Goal: Task Accomplishment & Management: Complete application form

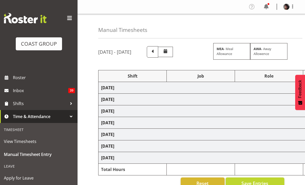
scroll to position [48, 0]
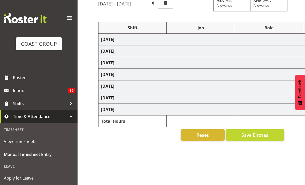
select select "50819"
select select "47"
select select "50819"
select select "47"
select select "50819"
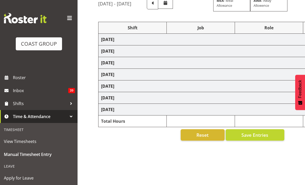
select select "47"
select select "50819"
select select "47"
select select "50819"
select select "47"
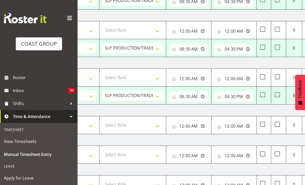
scroll to position [0, 137]
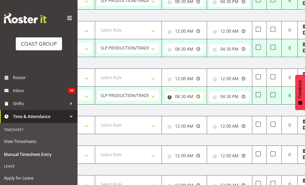
click at [185, 98] on input "08:30:00" at bounding box center [185, 96] width 40 height 10
type input "06:00:00"
click at [230, 94] on input "16:30:00" at bounding box center [230, 96] width 40 height 10
type input "01:00:00"
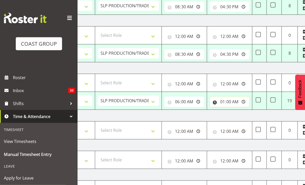
scroll to position [115, 0]
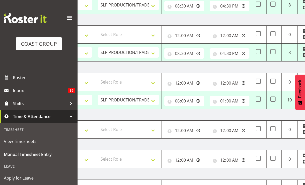
click at [273, 98] on span at bounding box center [273, 99] width 5 height 5
click at [273, 98] on input "checkbox" at bounding box center [272, 99] width 3 height 3
checkbox input "true"
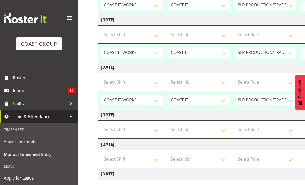
scroll to position [0, 0]
click at [136, 129] on select "Select Shift "Baradene Art Show 2025 @ [GEOGRAPHIC_DATA] on site @ TBC 1 GRS IT…" at bounding box center [132, 129] width 62 height 10
select select "68496"
click at [204, 126] on select "Select Job 1 Carlton Events 1 [PERSON_NAME][GEOGRAPHIC_DATA] 1 [PERSON_NAME][GE…" at bounding box center [199, 129] width 62 height 10
select select "8573"
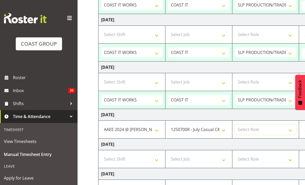
click at [262, 128] on select "Select Role SLP PRODUCTION/TRADES MANAGER" at bounding box center [266, 129] width 62 height 10
select select "125"
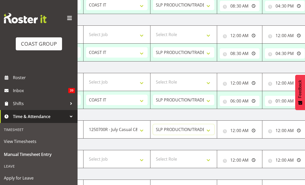
scroll to position [0, 91]
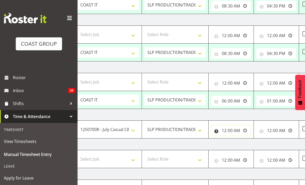
click at [237, 127] on input "00:00:00" at bounding box center [231, 130] width 40 height 10
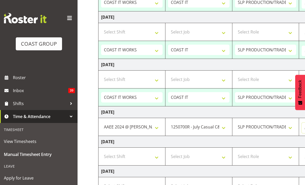
scroll to position [0, 0]
click at [153, 125] on select ""Baradene Art Show 2025 @ [GEOGRAPHIC_DATA] on site @ TBC 1 GRS IT 1 SLP PRODUC…" at bounding box center [132, 126] width 62 height 10
select select "50819"
click at [204, 128] on select "1 Carlton Events 1 [PERSON_NAME] 1 [PERSON_NAME][GEOGRAPHIC_DATA] 1 EHS WAREHOU…" at bounding box center [199, 126] width 62 height 10
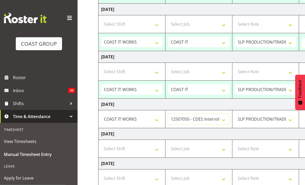
scroll to position [124, 0]
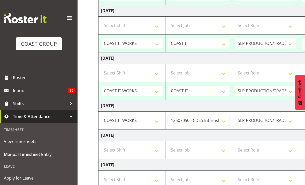
click at [207, 117] on select "1 Carlton Events 1 [PERSON_NAME] 1 [PERSON_NAME][GEOGRAPHIC_DATA] 1 EHS WAREHOU…" at bounding box center [199, 120] width 62 height 10
click at [207, 107] on td "[DATE]" at bounding box center [280, 106] width 362 height 12
click at [203, 124] on select "1 Carlton Events 1 [PERSON_NAME] 1 [PERSON_NAME][GEOGRAPHIC_DATA] 1 EHS WAREHOU…" at bounding box center [199, 120] width 62 height 10
select select "47"
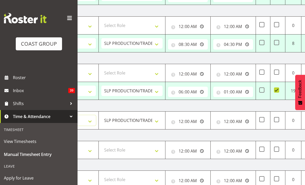
scroll to position [0, 136]
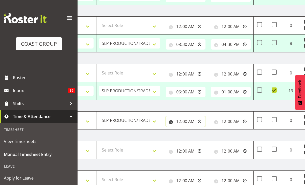
click at [187, 120] on input "00:00:00" at bounding box center [186, 121] width 40 height 10
type input "09:00:00"
click at [234, 119] on input "00:00:00" at bounding box center [231, 121] width 40 height 10
type input "22:00:00"
click at [276, 120] on span at bounding box center [274, 119] width 5 height 5
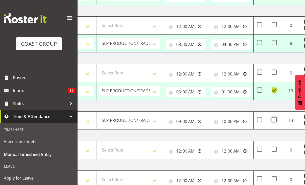
click at [275, 120] on input "checkbox" at bounding box center [273, 119] width 3 height 3
checkbox input "true"
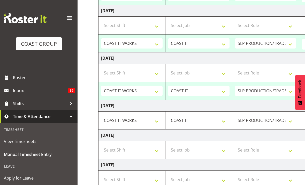
scroll to position [0, 0]
click at [148, 148] on select "Select Shift "Baradene Art Show 2025 @ [GEOGRAPHIC_DATA] on site @ TBC 1 GRS IT…" at bounding box center [132, 149] width 62 height 10
select select "50819"
click at [201, 151] on select "Select Job 1 Carlton Events 1 [PERSON_NAME][GEOGRAPHIC_DATA] 1 [PERSON_NAME][GE…" at bounding box center [199, 149] width 62 height 10
select select "47"
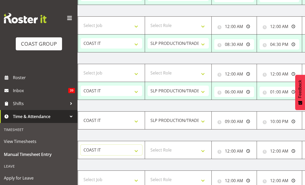
scroll to position [0, 96]
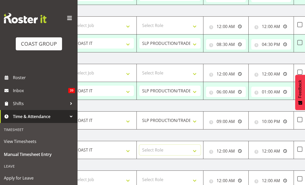
click at [180, 148] on select "Select Role SLP PRODUCTION/TRADES MANAGER" at bounding box center [170, 149] width 62 height 10
select select "125"
click at [232, 148] on input "00:00:00" at bounding box center [226, 150] width 40 height 10
type input "07:00:00"
click at [279, 148] on input "00:00:00" at bounding box center [272, 150] width 40 height 10
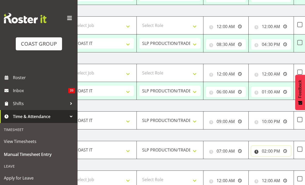
type input "14:00:00"
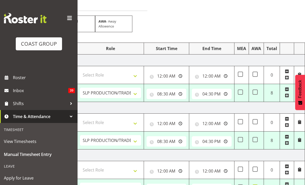
scroll to position [0, 155]
click at [164, 139] on input "08:30:00" at bounding box center [167, 141] width 40 height 10
type input "09:30:00"
click at [210, 93] on input "16:30:00" at bounding box center [212, 94] width 40 height 10
type input "22:30:00"
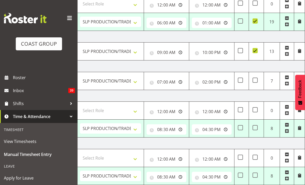
scroll to position [205, 0]
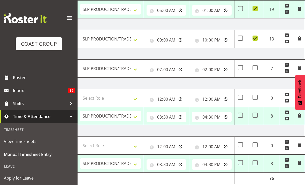
select select "50819"
select select "47"
type input "08:30:00"
type input "22:30:00"
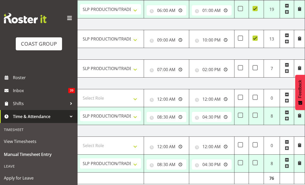
select select "50819"
select select "47"
type input "09:30:00"
type input "16:30:00"
select select "50819"
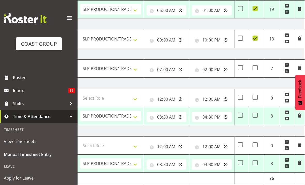
select select "47"
type input "06:00:00"
type input "01:00:00"
checkbox input "true"
select select "50819"
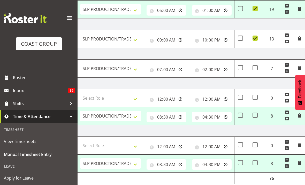
select select "47"
type input "08:30:00"
type input "16:30:00"
select select "50819"
select select "47"
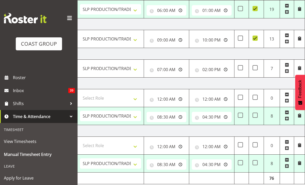
type input "08:30:00"
type input "16:30:00"
select select "50819"
select select "47"
select select "50819"
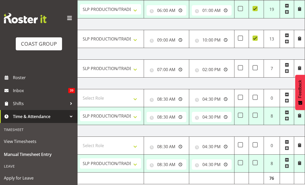
select select "47"
select select "50819"
select select "47"
select select "50819"
select select "47"
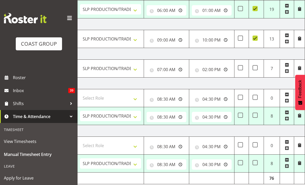
select select "50819"
select select "47"
select select "50819"
select select "47"
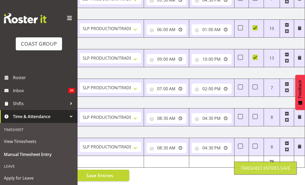
scroll to position [116, 0]
